Goal: Task Accomplishment & Management: Manage account settings

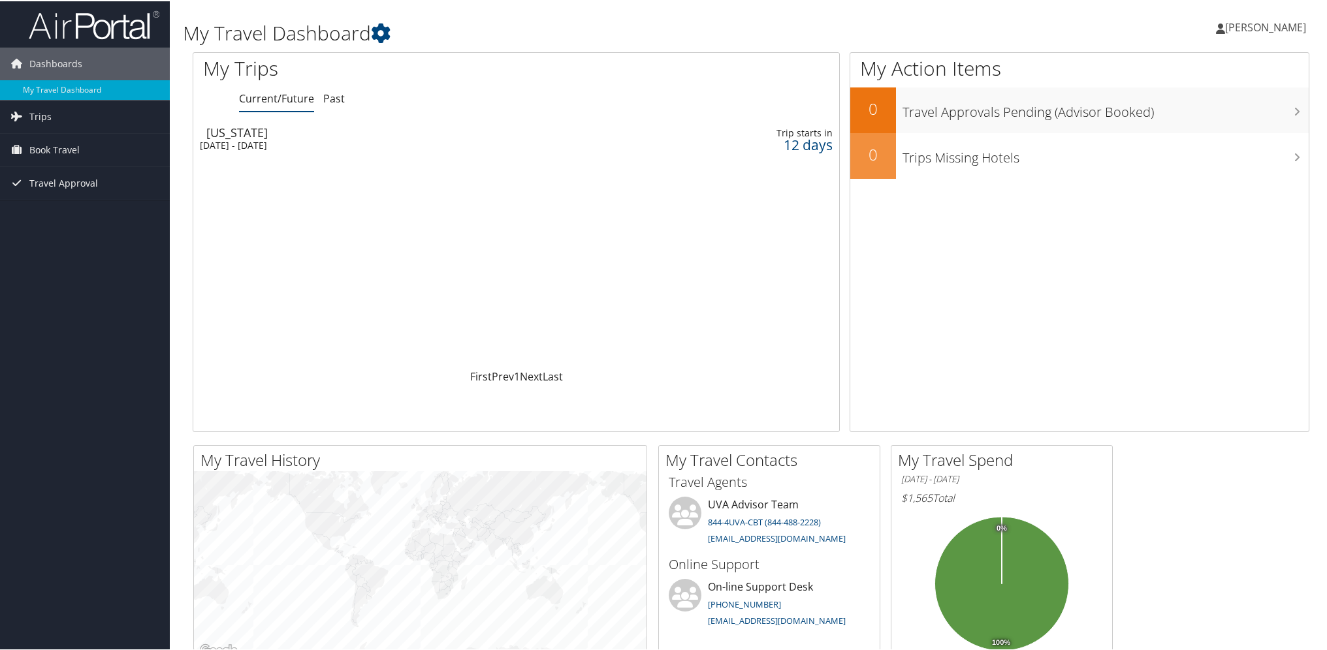
click at [254, 131] on div "[US_STATE]" at bounding box center [406, 131] width 401 height 12
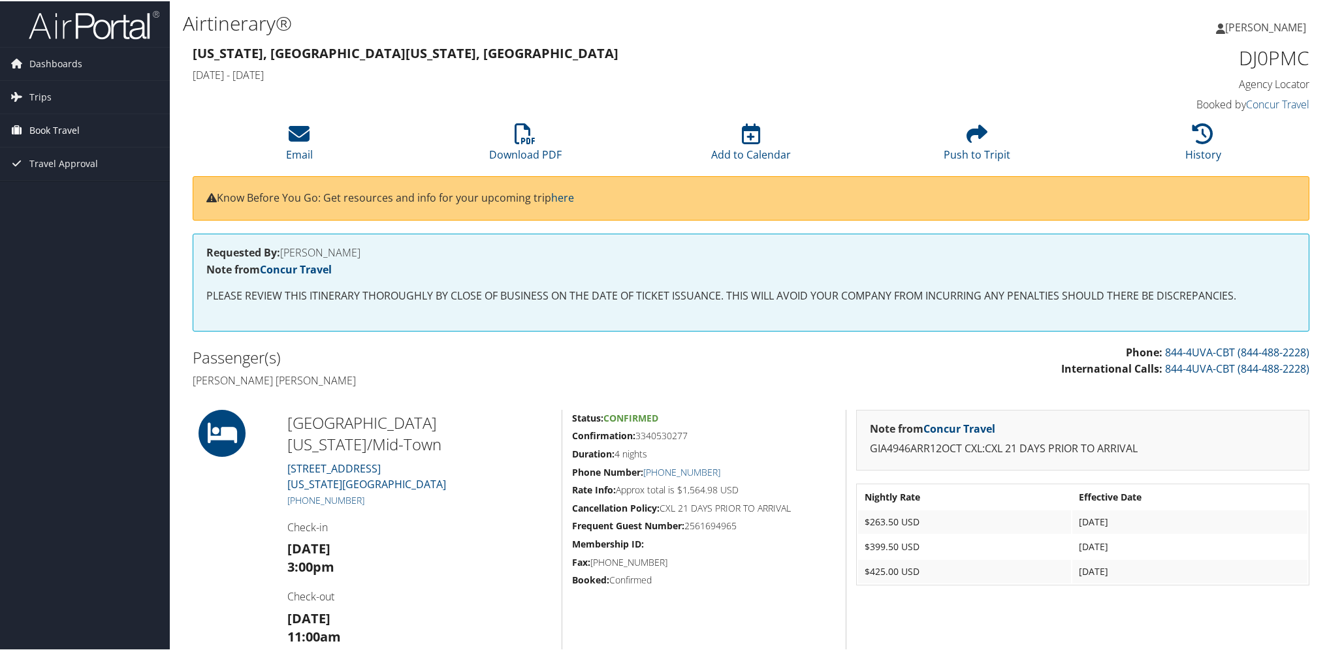
click at [57, 125] on span "Book Travel" at bounding box center [54, 129] width 50 height 33
click at [118, 194] on link "Book/Manage Online Trips" at bounding box center [85, 195] width 170 height 20
click at [67, 191] on link "Book/Manage Online Trips" at bounding box center [85, 195] width 170 height 20
